Goal: Task Accomplishment & Management: Manage account settings

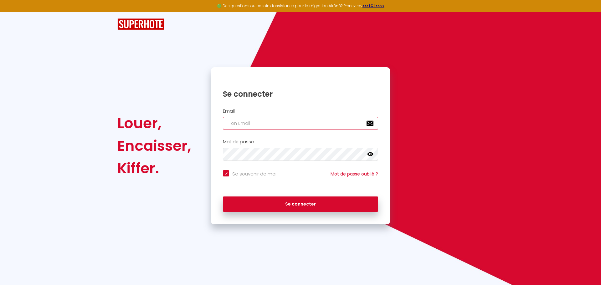
click at [297, 122] on input "email" at bounding box center [300, 123] width 155 height 13
type input "i"
checkbox input "true"
type input "in"
checkbox input "true"
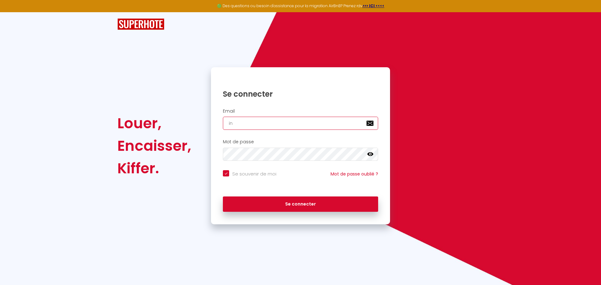
type input "inf"
checkbox input "true"
type input "info"
checkbox input "true"
type input "info0"
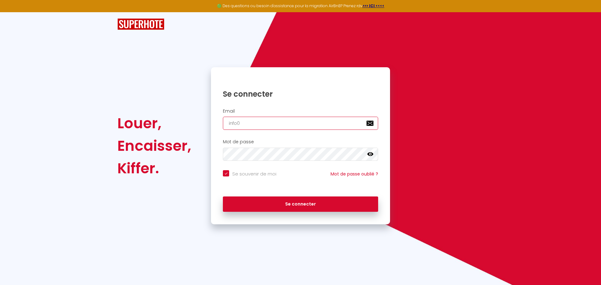
checkbox input "true"
type input "info05"
checkbox input "true"
type input "info05@"
checkbox input "true"
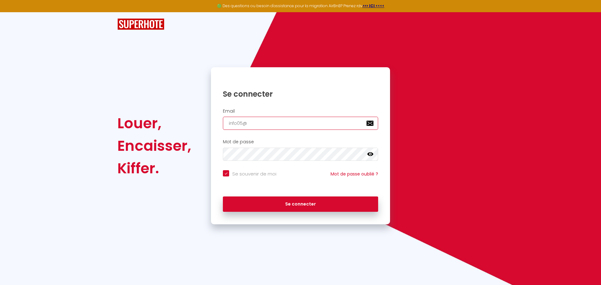
type input "info05@a"
checkbox input "true"
type input "info05@au"
checkbox input "true"
type input "info05@aut"
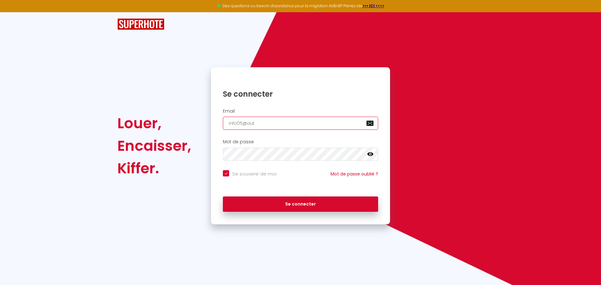
checkbox input "true"
type input "info05@auto"
checkbox input "true"
type input "info05@autoc"
checkbox input "true"
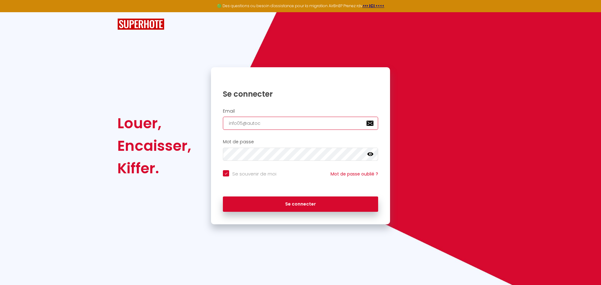
type input "info05@autoca"
checkbox input "true"
type input "info05@autocar"
checkbox input "true"
type input "info05@autocars"
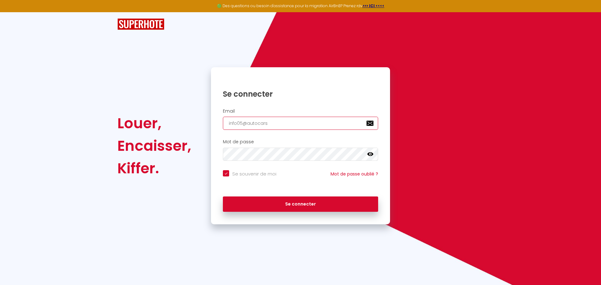
checkbox input "true"
type input "info05@autocarsb"
checkbox input "true"
type input "info05@autocarsbb"
checkbox input "true"
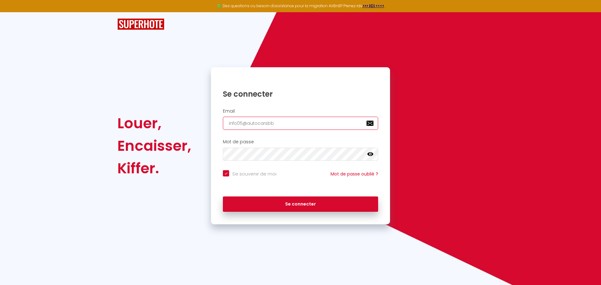
type input "info05@autocarsbb."
checkbox input "true"
type input "info05@autocarsbb.f"
checkbox input "true"
type input "[EMAIL_ADDRESS][DOMAIN_NAME]"
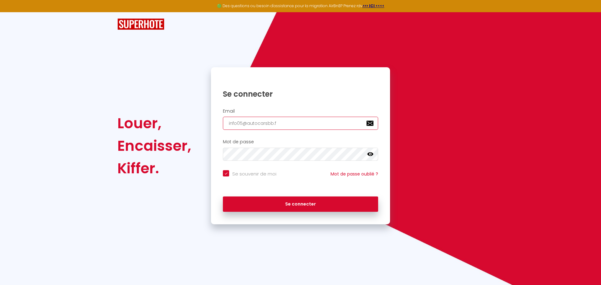
checkbox input "true"
type input "[EMAIL_ADDRESS][DOMAIN_NAME]"
click at [223, 196] on button "Se connecter" at bounding box center [300, 204] width 155 height 16
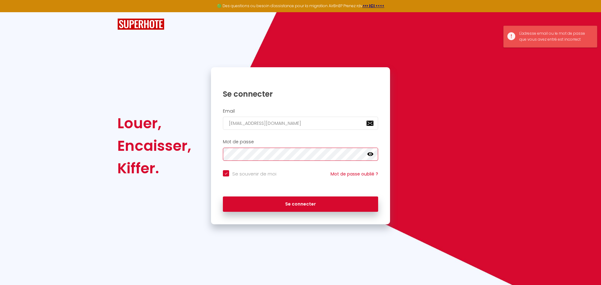
click at [180, 153] on div "Louer, Encaisser, Kiffer. Se connecter Email [EMAIL_ADDRESS][DOMAIN_NAME] Mot d…" at bounding box center [300, 145] width 374 height 157
click at [226, 174] on input "Se souvenir de moi" at bounding box center [249, 173] width 53 height 6
checkbox input "false"
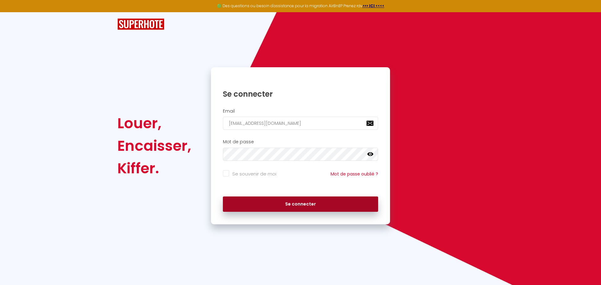
click at [275, 206] on button "Se connecter" at bounding box center [300, 204] width 155 height 16
click at [274, 205] on button "Se connecter" at bounding box center [300, 204] width 155 height 16
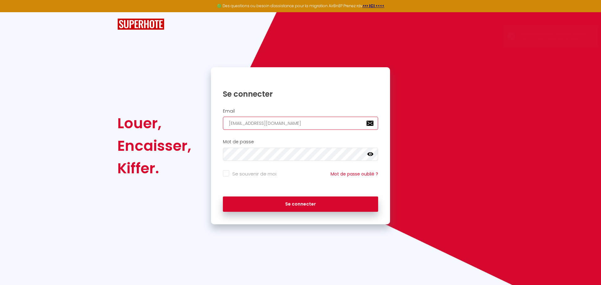
drag, startPoint x: 282, startPoint y: 124, endPoint x: 207, endPoint y: 122, distance: 75.7
click at [207, 122] on div "Se connecter Email [EMAIL_ADDRESS][DOMAIN_NAME] Mot de passe false Se souvenir …" at bounding box center [300, 145] width 187 height 157
type input "[PERSON_NAME][EMAIL_ADDRESS][DOMAIN_NAME]"
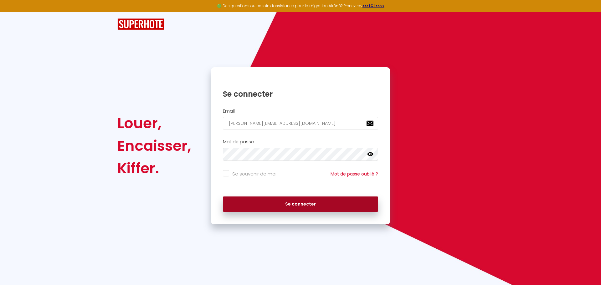
click at [266, 204] on button "Se connecter" at bounding box center [300, 204] width 155 height 16
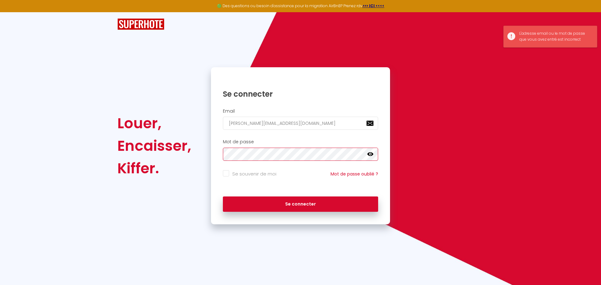
click at [196, 154] on div "Louer, Encaisser, Kiffer. Se connecter Email [PERSON_NAME][EMAIL_ADDRESS][DOMAI…" at bounding box center [300, 145] width 374 height 157
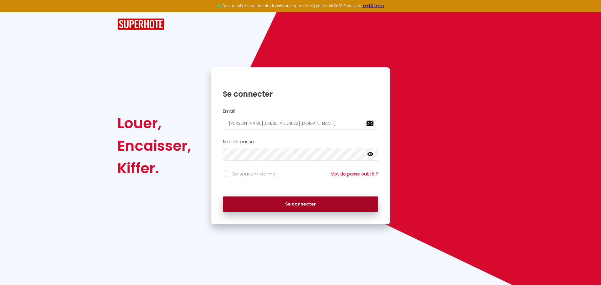
click at [274, 204] on button "Se connecter" at bounding box center [300, 204] width 155 height 16
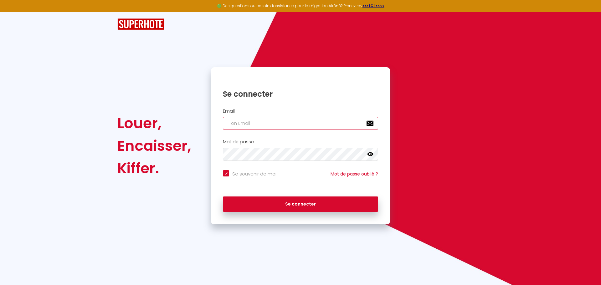
click at [231, 122] on input "email" at bounding box center [300, 123] width 155 height 13
type input "i"
checkbox input "true"
type input "in"
checkbox input "true"
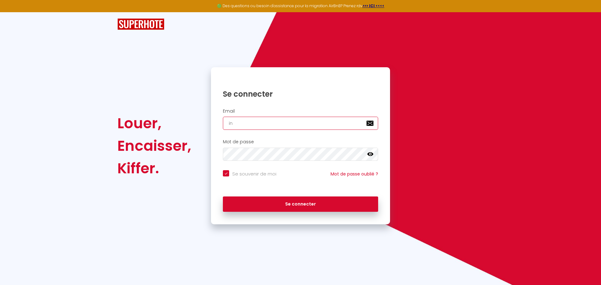
type input "inf"
checkbox input "true"
type input "info"
checkbox input "true"
type input "info0"
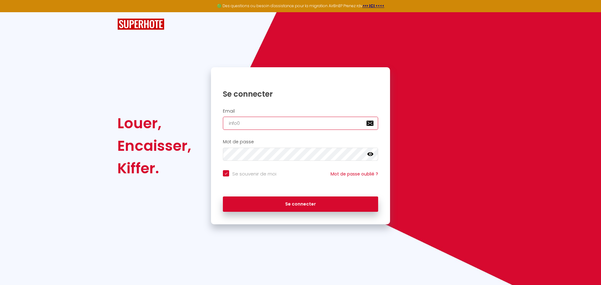
checkbox input "true"
type input "info05"
checkbox input "true"
type input "info05@"
checkbox input "true"
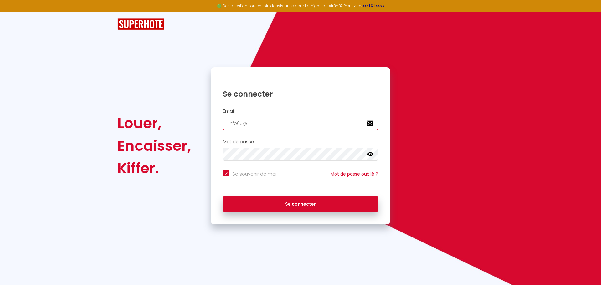
type input "info05@a"
checkbox input "true"
type input "info05@au"
checkbox input "true"
type input "info05@aut"
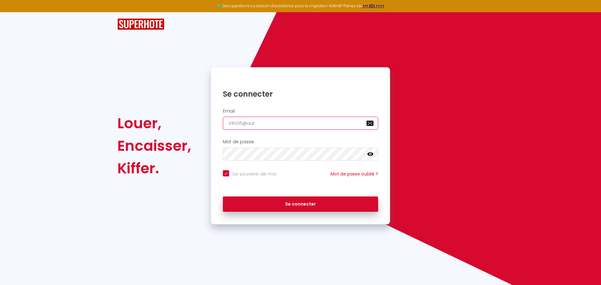
checkbox input "true"
type input "info05@auto"
checkbox input "true"
type input "info05@autoc"
checkbox input "true"
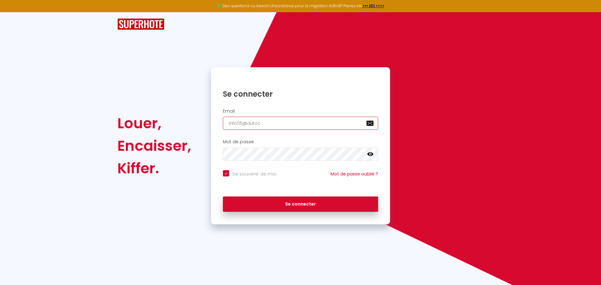
type input "info05@autoca"
checkbox input "true"
type input "info05@autocar"
checkbox input "true"
type input "info05@autocars"
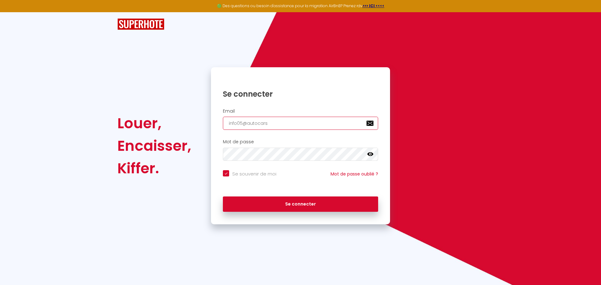
checkbox input "true"
type input "info05@autocarsb"
checkbox input "true"
type input "info05@autocarsbb"
checkbox input "true"
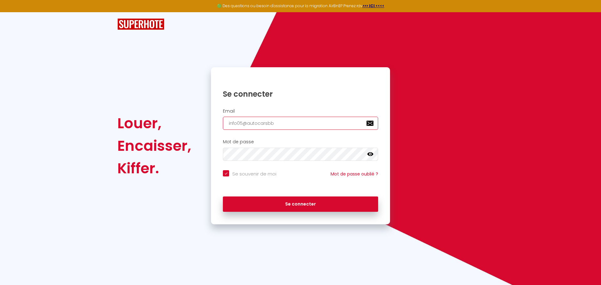
type input "info05@autocarsbb."
checkbox input "true"
type input "info05@autocarsbb.f"
checkbox input "true"
type input "[EMAIL_ADDRESS][DOMAIN_NAME]"
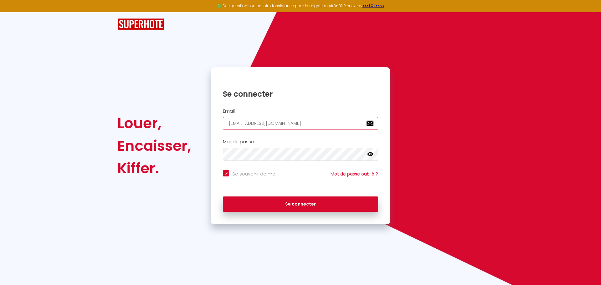
checkbox input "true"
type input "[EMAIL_ADDRESS][DOMAIN_NAME]"
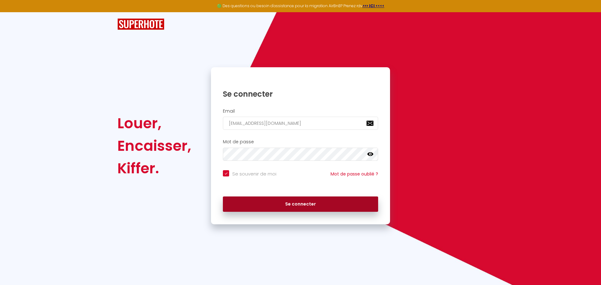
click at [270, 202] on button "Se connecter" at bounding box center [300, 204] width 155 height 16
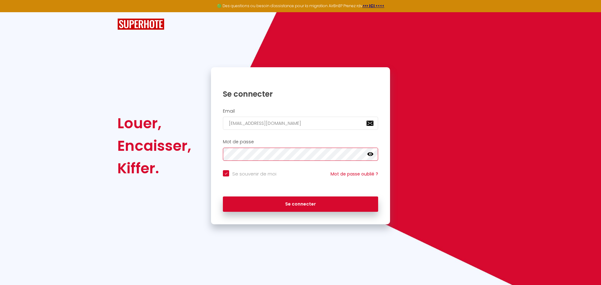
click at [204, 150] on div "Louer, Encaisser, Kiffer. Se connecter Email [EMAIL_ADDRESS][DOMAIN_NAME] Mot d…" at bounding box center [300, 145] width 374 height 157
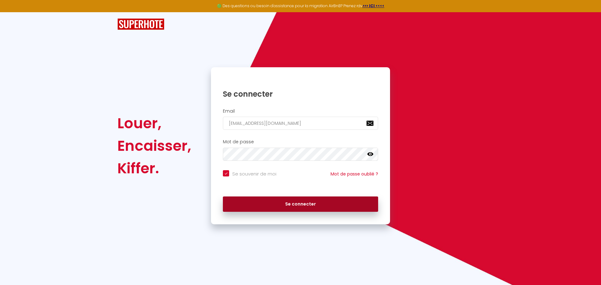
click at [290, 203] on button "Se connecter" at bounding box center [300, 204] width 155 height 16
checkbox input "true"
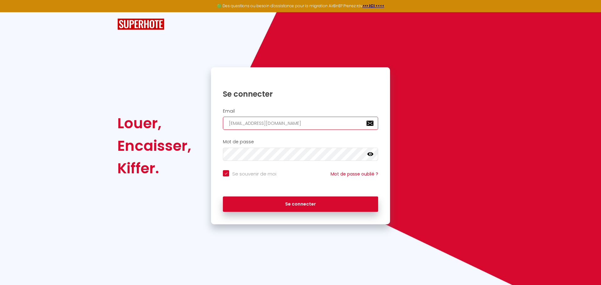
drag, startPoint x: 281, startPoint y: 124, endPoint x: 194, endPoint y: 124, distance: 86.3
click at [194, 124] on div "Louer, Encaisser, Kiffer. Se connecter Email [EMAIL_ADDRESS][DOMAIN_NAME] Mot d…" at bounding box center [300, 145] width 374 height 157
checkbox input "true"
type input "m"
checkbox input "true"
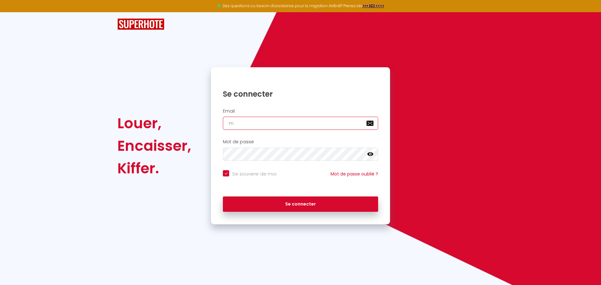
type input "[PERSON_NAME][EMAIL_ADDRESS][DOMAIN_NAME]"
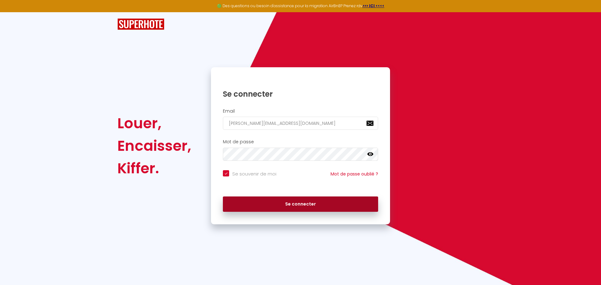
click at [292, 202] on button "Se connecter" at bounding box center [300, 204] width 155 height 16
checkbox input "true"
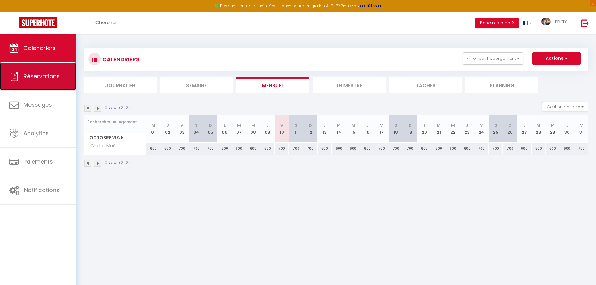
click at [62, 77] on link "Réservations" at bounding box center [38, 76] width 76 height 28
select select "not_cancelled"
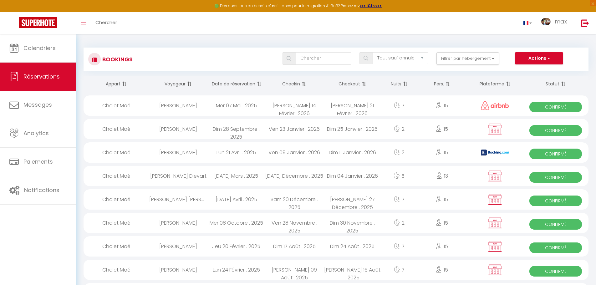
click at [549, 225] on span "Confirmé" at bounding box center [555, 224] width 53 height 11
select select "OK"
select select "KO"
select select "0"
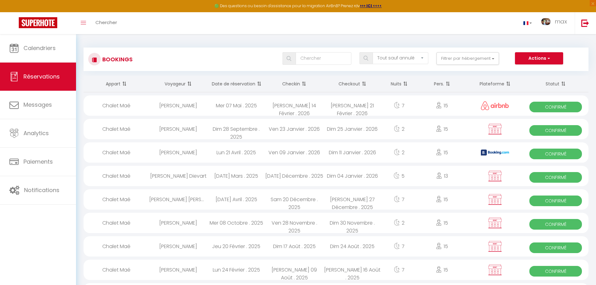
select select "1"
select select
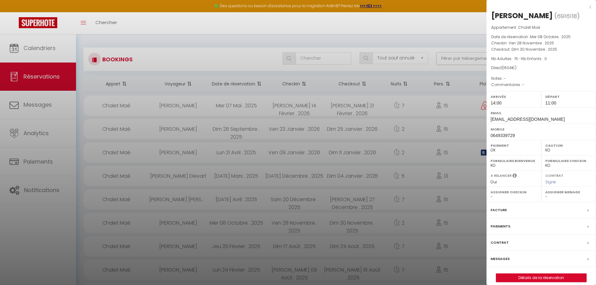
click at [508, 211] on div "Facture" at bounding box center [540, 210] width 109 height 16
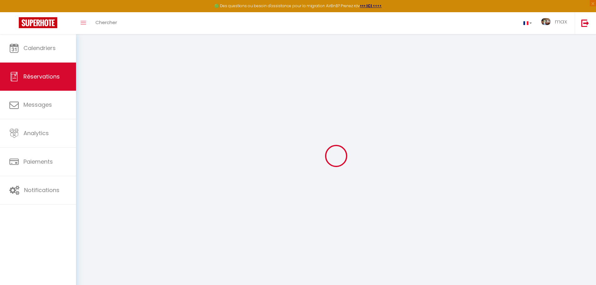
select select "cleaning"
select select "taxes"
select select
checkbox input "false"
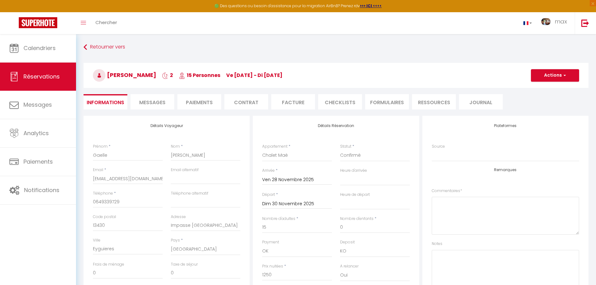
select select
checkbox input "false"
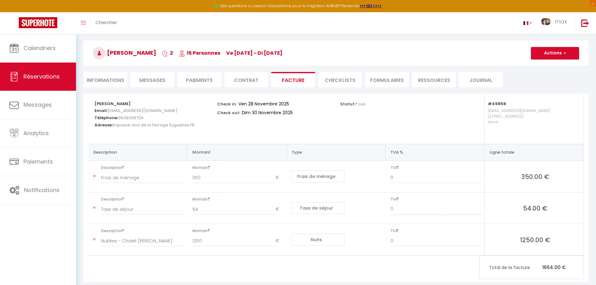
scroll to position [26, 0]
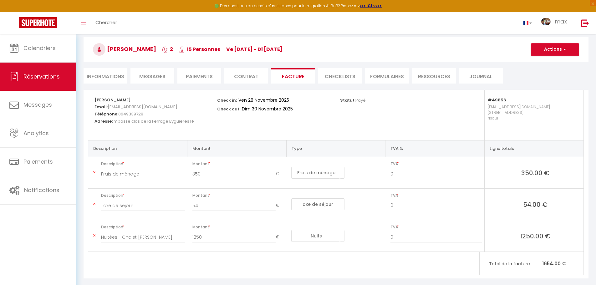
click at [211, 77] on li "Paiements" at bounding box center [199, 75] width 44 height 15
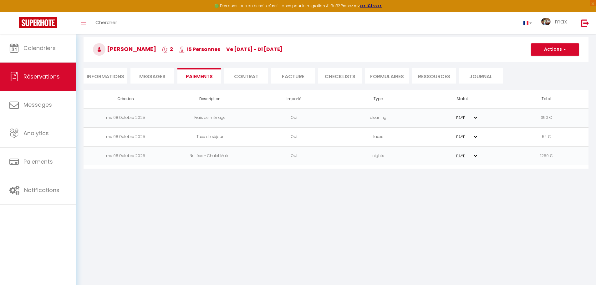
click at [248, 78] on li "Contrat" at bounding box center [246, 75] width 44 height 15
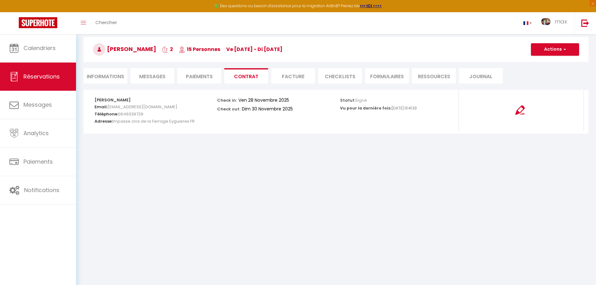
click at [157, 74] on span "Messages" at bounding box center [152, 76] width 26 height 7
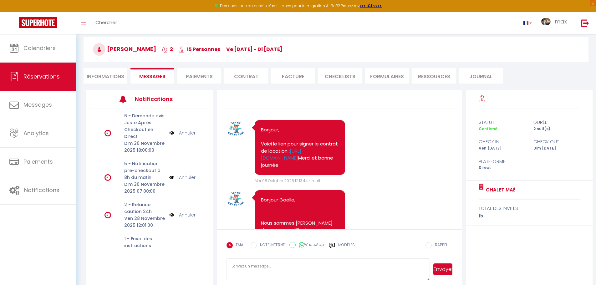
click at [213, 77] on li "Paiements" at bounding box center [199, 75] width 44 height 15
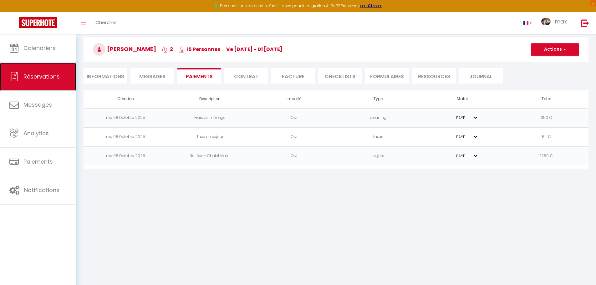
click at [48, 75] on span "Réservations" at bounding box center [41, 77] width 36 height 8
select select "not_cancelled"
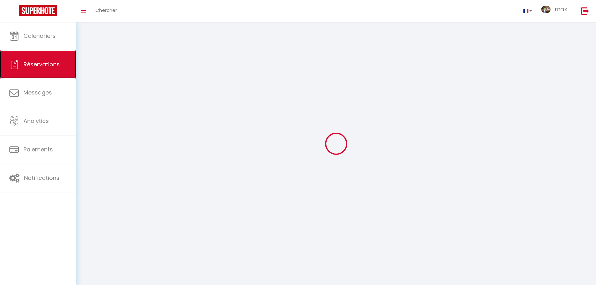
click at [48, 75] on link "Réservations" at bounding box center [38, 64] width 76 height 28
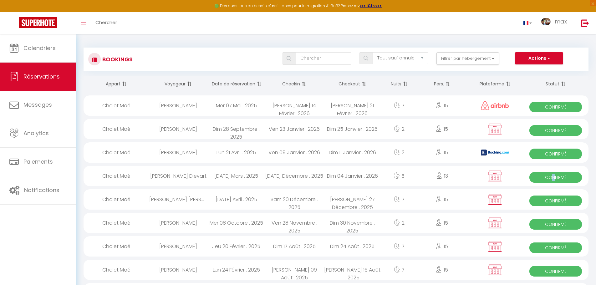
click at [554, 177] on span "Confirmé" at bounding box center [555, 177] width 53 height 11
select select "OK"
select select "KO"
select select "0"
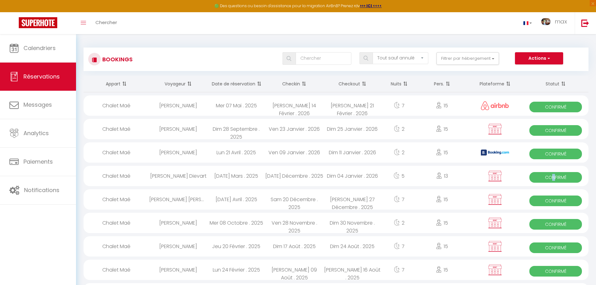
select select "1"
select select
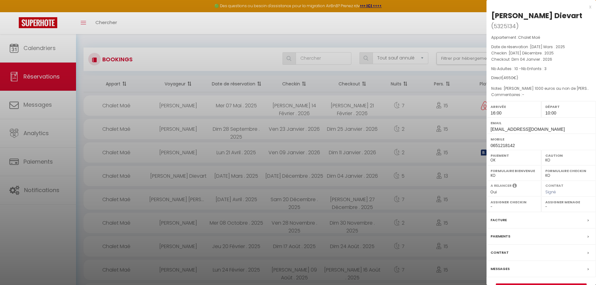
click at [498, 233] on label "Paiements" at bounding box center [500, 236] width 20 height 7
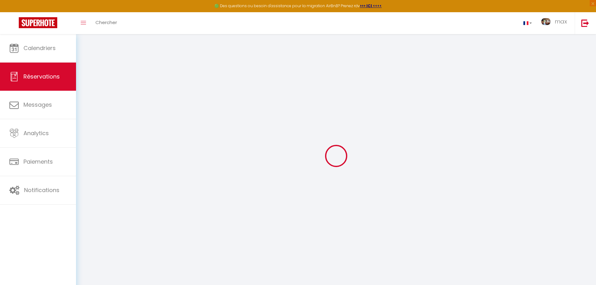
select select
checkbox input "true"
select select
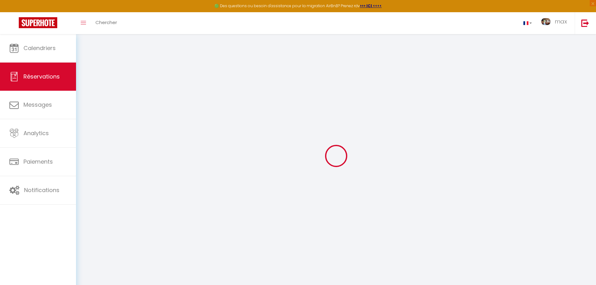
checkbox input "true"
type textarea "Verser 1000 euros au non de lefebvre Sarah le 20 mars 2025"
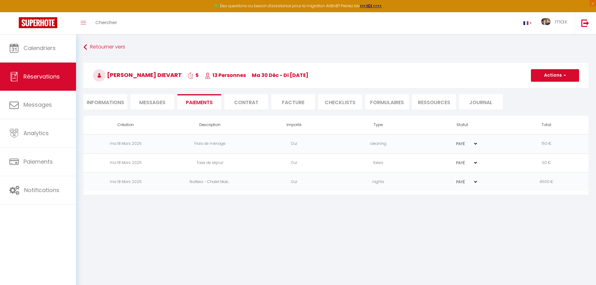
click at [109, 101] on li "Informations" at bounding box center [106, 101] width 44 height 15
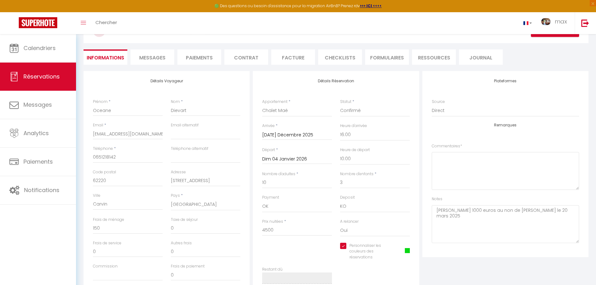
scroll to position [43, 0]
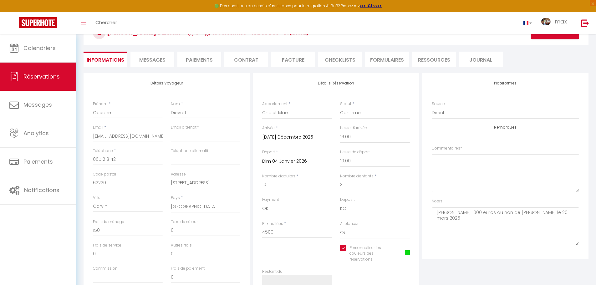
click at [286, 60] on li "Facture" at bounding box center [293, 59] width 44 height 15
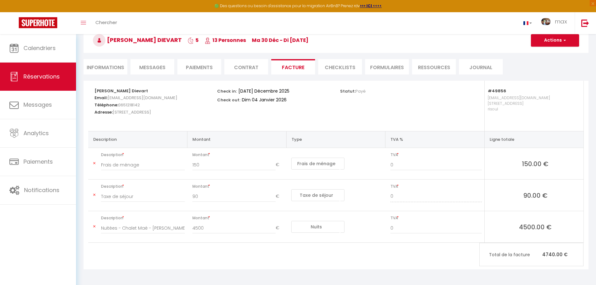
scroll to position [35, 0]
click at [101, 68] on li "Informations" at bounding box center [106, 66] width 44 height 15
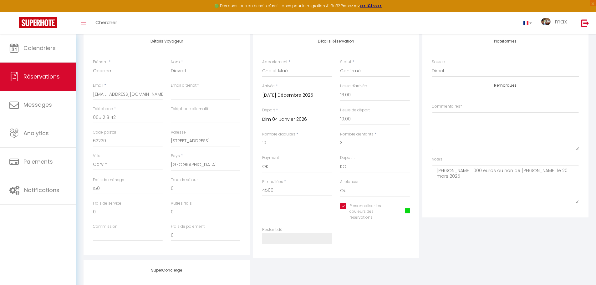
scroll to position [78, 0]
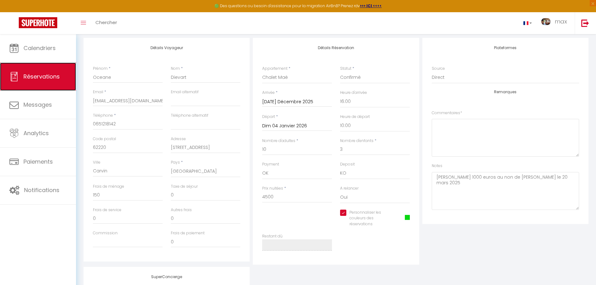
click at [35, 75] on span "Réservations" at bounding box center [41, 77] width 36 height 8
select select "not_cancelled"
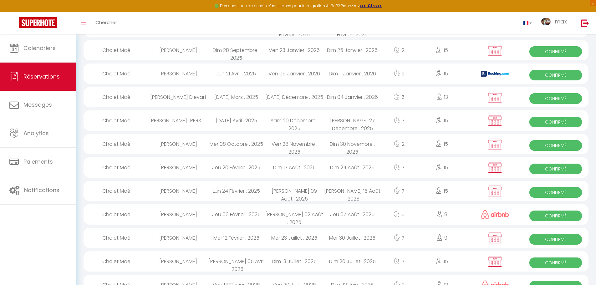
scroll to position [62, 0]
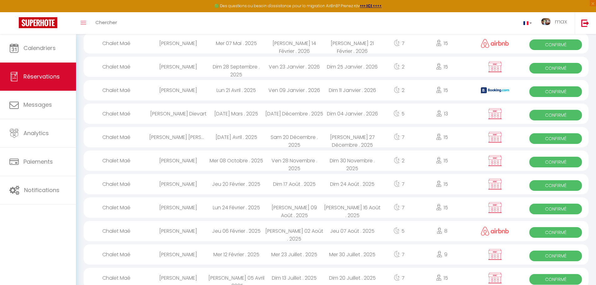
click at [563, 163] on span "Confirmé" at bounding box center [555, 162] width 53 height 11
select select "OK"
select select "KO"
select select "0"
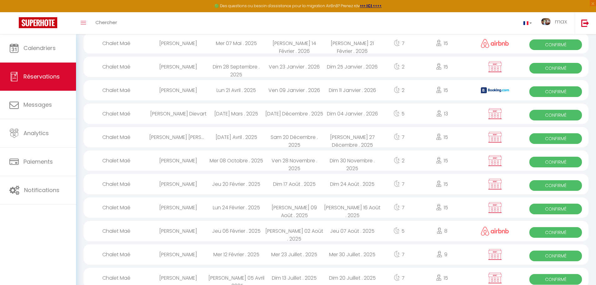
select select "1"
select select
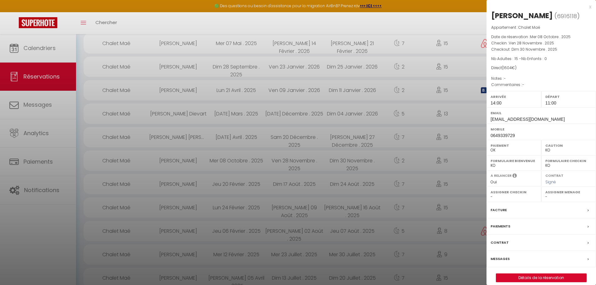
click at [502, 210] on label "Facture" at bounding box center [498, 210] width 16 height 7
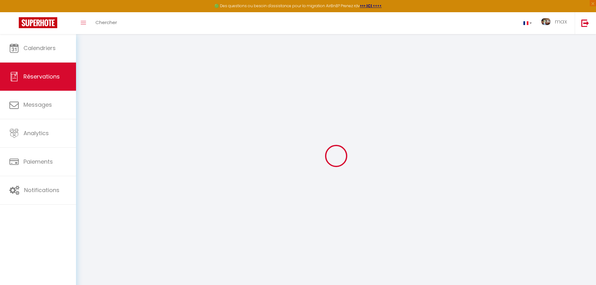
select select "cleaning"
select select "taxes"
select select
checkbox input "false"
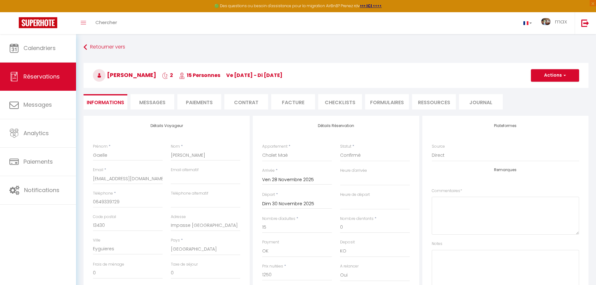
select select
checkbox input "false"
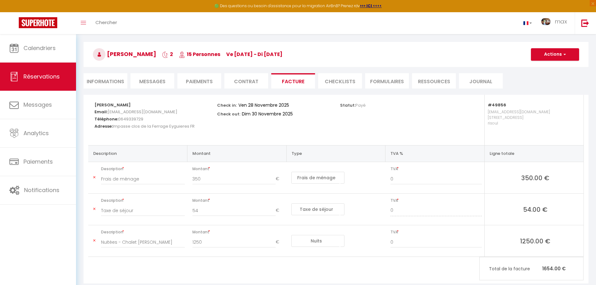
scroll to position [23, 0]
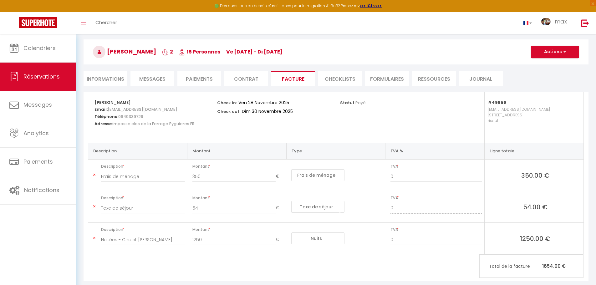
click at [153, 79] on span "Messages" at bounding box center [152, 78] width 26 height 7
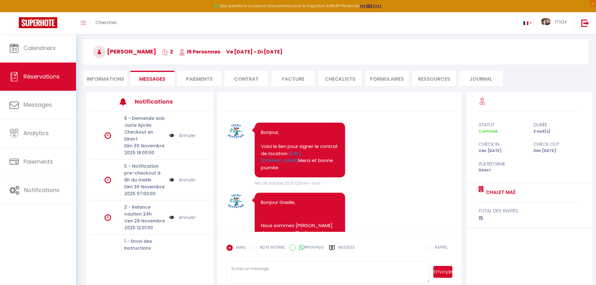
click at [115, 77] on li "Informations" at bounding box center [106, 78] width 44 height 15
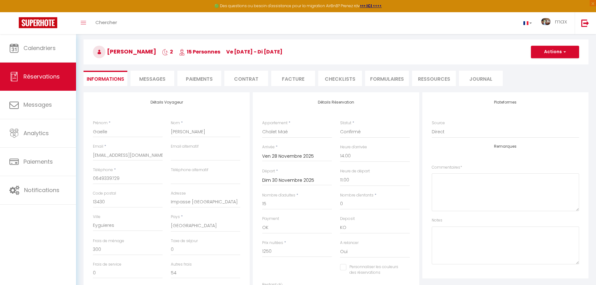
checkbox input "false"
click at [205, 77] on li "Paiements" at bounding box center [199, 78] width 44 height 15
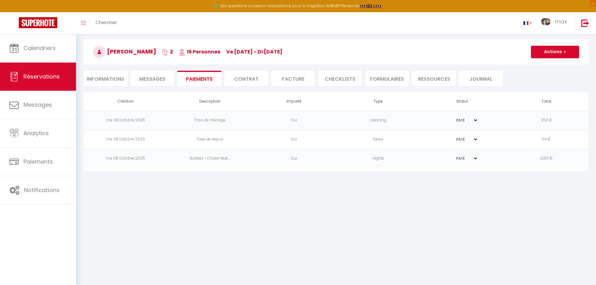
click at [286, 79] on li "Facture" at bounding box center [293, 78] width 44 height 15
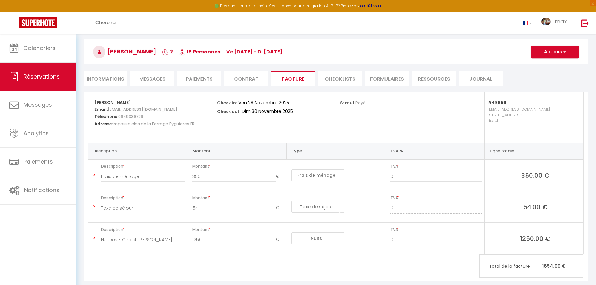
click at [109, 78] on li "Informations" at bounding box center [106, 78] width 44 height 15
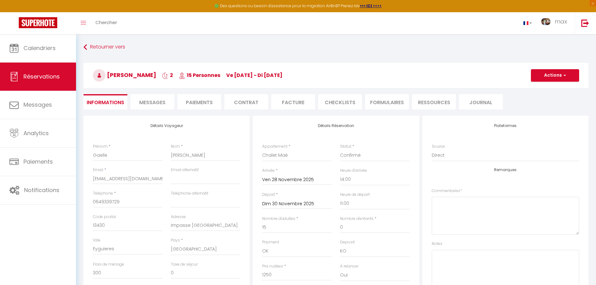
checkbox input "false"
click at [586, 21] on img at bounding box center [585, 23] width 8 height 8
